Goal: Task Accomplishment & Management: Use online tool/utility

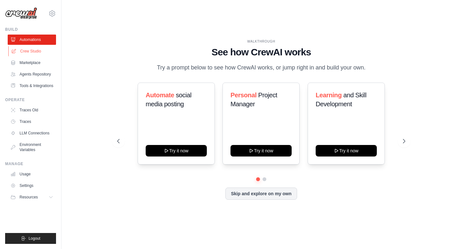
click at [29, 55] on link "Crew Studio" at bounding box center [32, 51] width 48 height 10
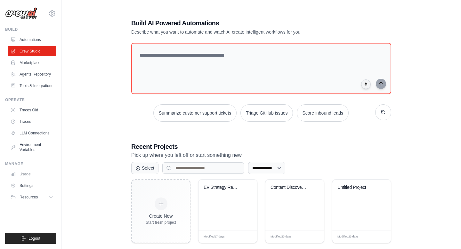
scroll to position [13, 0]
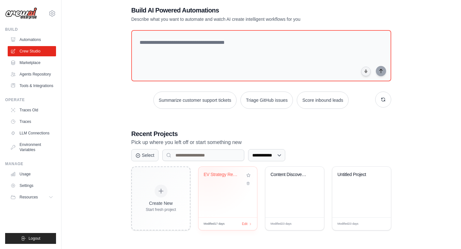
click at [208, 170] on div "EV Strategy Report Generator - File..." at bounding box center [227, 192] width 59 height 51
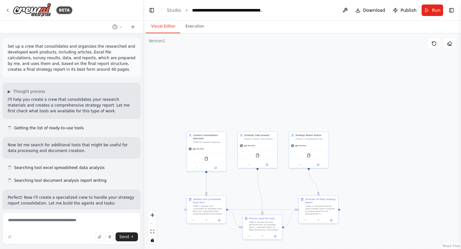
scroll to position [11720, 0]
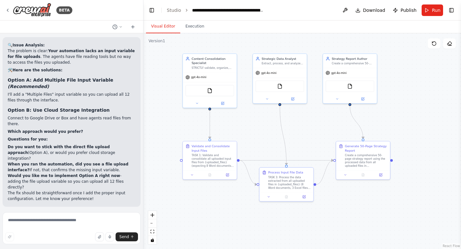
drag, startPoint x: 268, startPoint y: 184, endPoint x: 316, endPoint y: 138, distance: 66.5
click at [316, 138] on div ".deletable-edge-delete-btn { width: 20px; height: 20px; border: 0px solid #ffff…" at bounding box center [301, 141] width 317 height 216
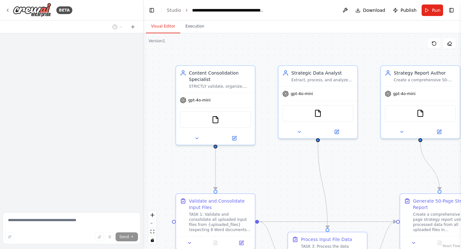
click at [4, 12] on div "BETA" at bounding box center [71, 10] width 143 height 20
click at [8, 12] on icon at bounding box center [7, 10] width 5 height 5
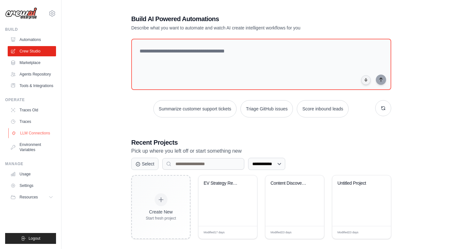
click at [34, 130] on link "LLM Connections" at bounding box center [32, 133] width 48 height 10
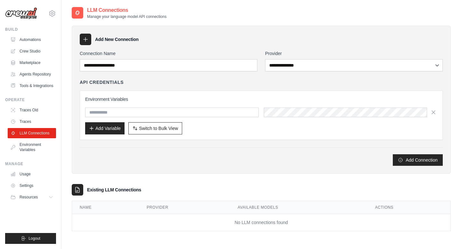
scroll to position [13, 0]
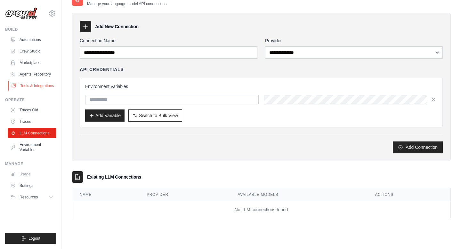
click at [39, 82] on link "Tools & Integrations" at bounding box center [32, 86] width 48 height 10
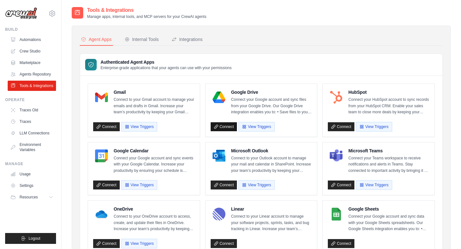
click at [214, 123] on link "Connect" at bounding box center [224, 126] width 27 height 9
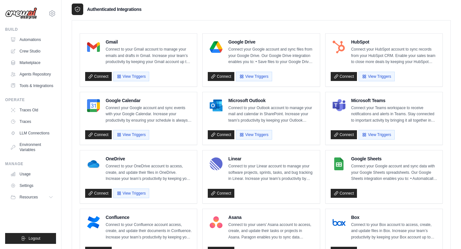
scroll to position [173, 0]
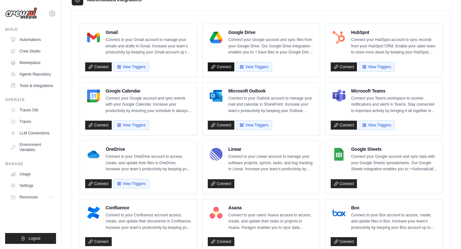
click at [225, 67] on link "Connect" at bounding box center [221, 66] width 27 height 9
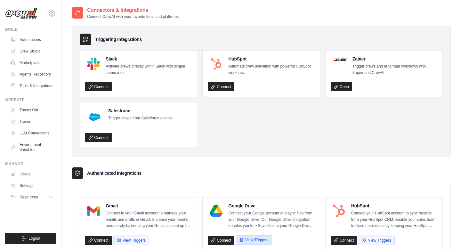
click at [248, 237] on button "View Triggers" at bounding box center [254, 240] width 36 height 10
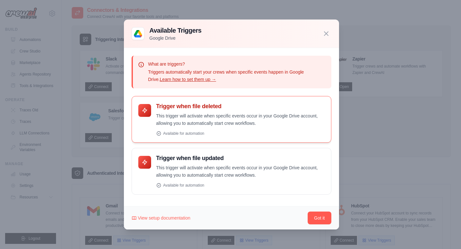
scroll to position [48, 0]
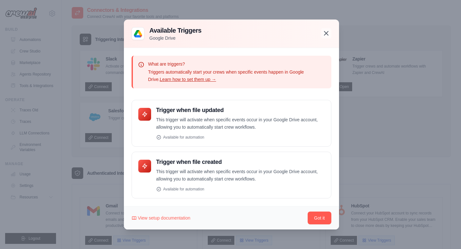
click at [324, 34] on icon "button" at bounding box center [326, 33] width 8 height 8
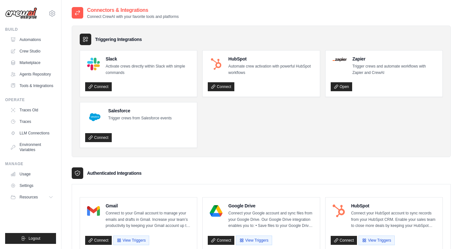
click at [227, 214] on div "Google Drive Connect your Google account and sync files from your Google Drive.…" at bounding box center [261, 216] width 107 height 27
click at [238, 203] on h4 "Google Drive" at bounding box center [271, 206] width 86 height 6
click at [220, 242] on link "Connect" at bounding box center [221, 240] width 27 height 9
